Goal: Information Seeking & Learning: Find contact information

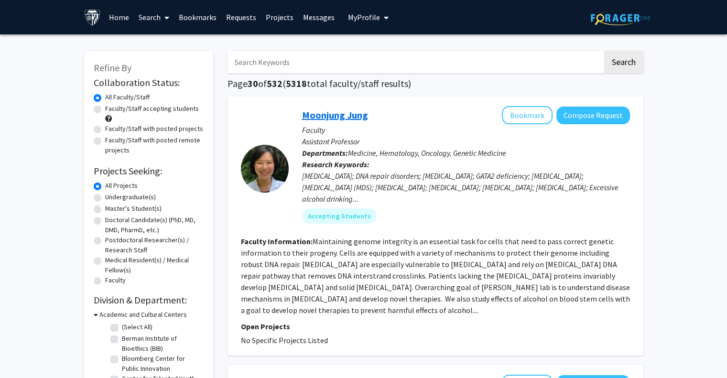
click at [356, 117] on link "Moonjung Jung" at bounding box center [335, 115] width 66 height 12
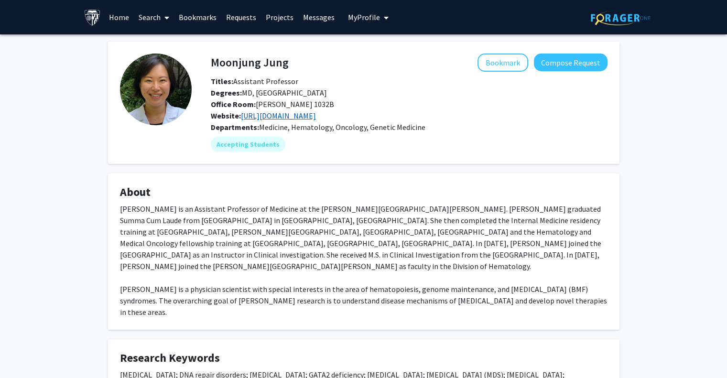
click at [295, 113] on link "https://jung-lab.org" at bounding box center [278, 116] width 75 height 10
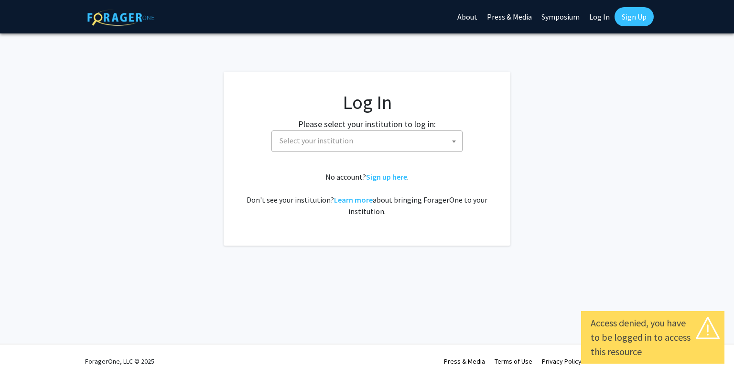
select select
